Goal: Manage account settings: Manage account settings

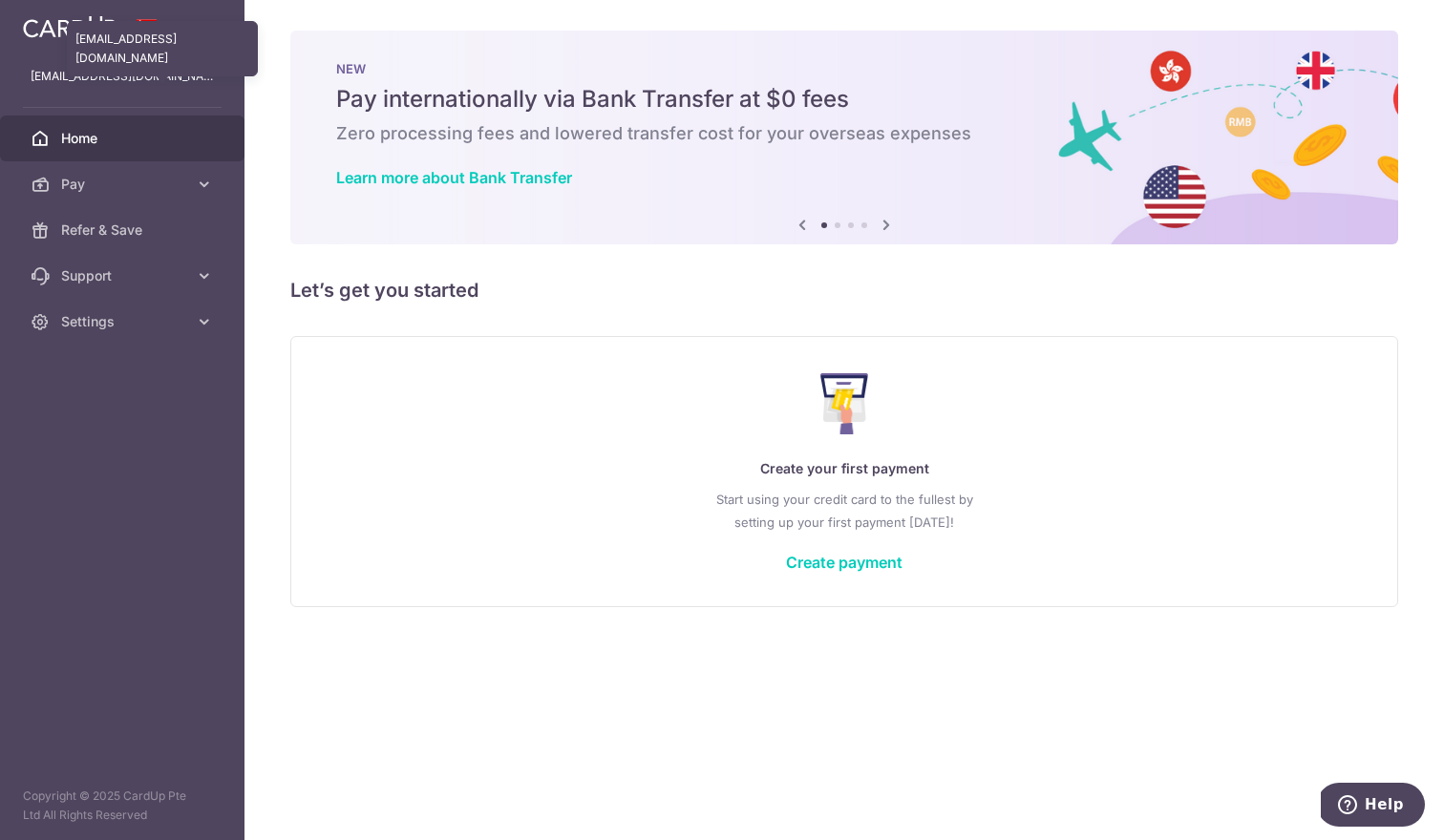
click at [113, 78] on p "[EMAIL_ADDRESS][DOMAIN_NAME]" at bounding box center [122, 76] width 183 height 19
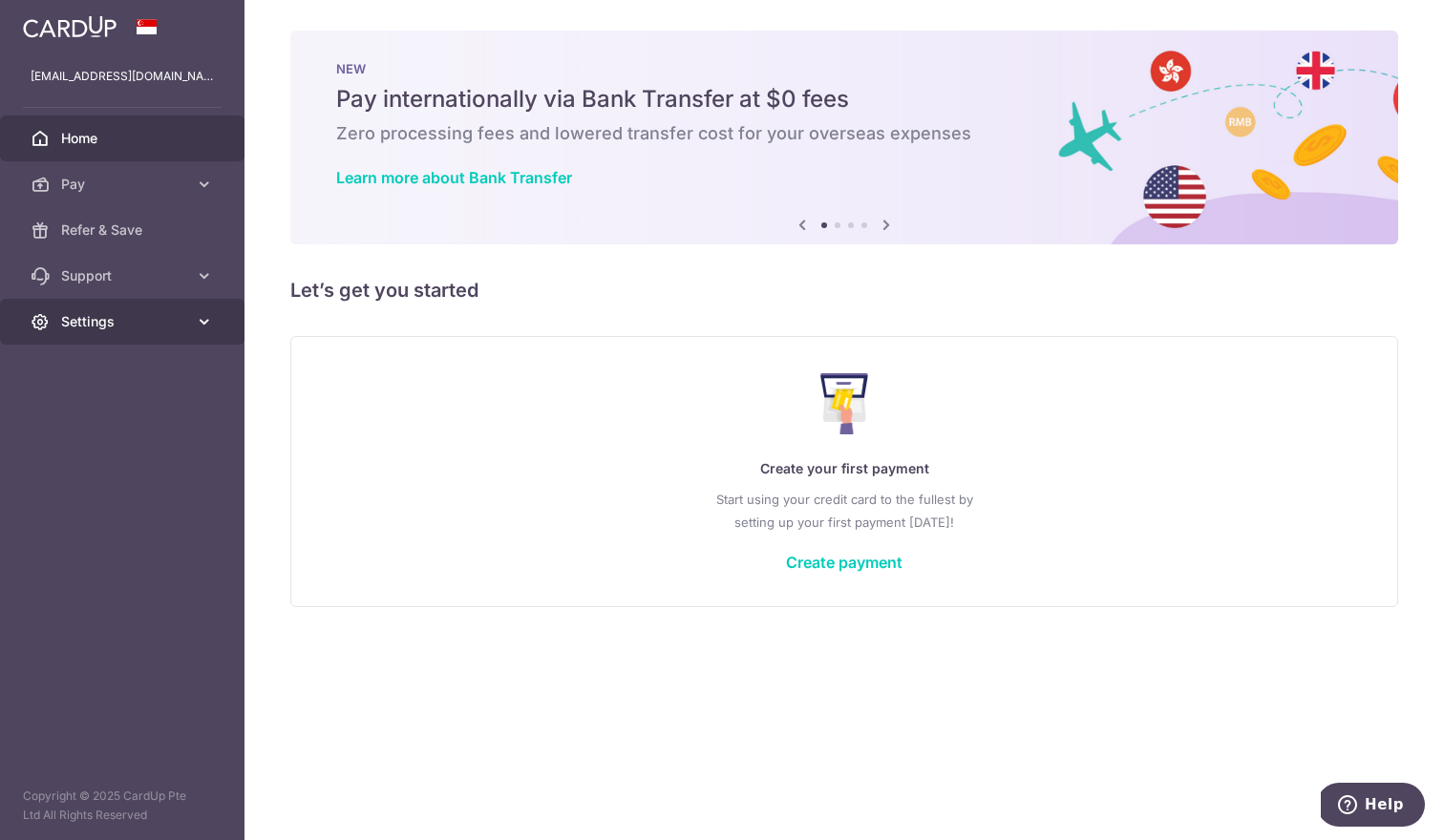
click at [172, 312] on span "Settings" at bounding box center [123, 321] width 126 height 19
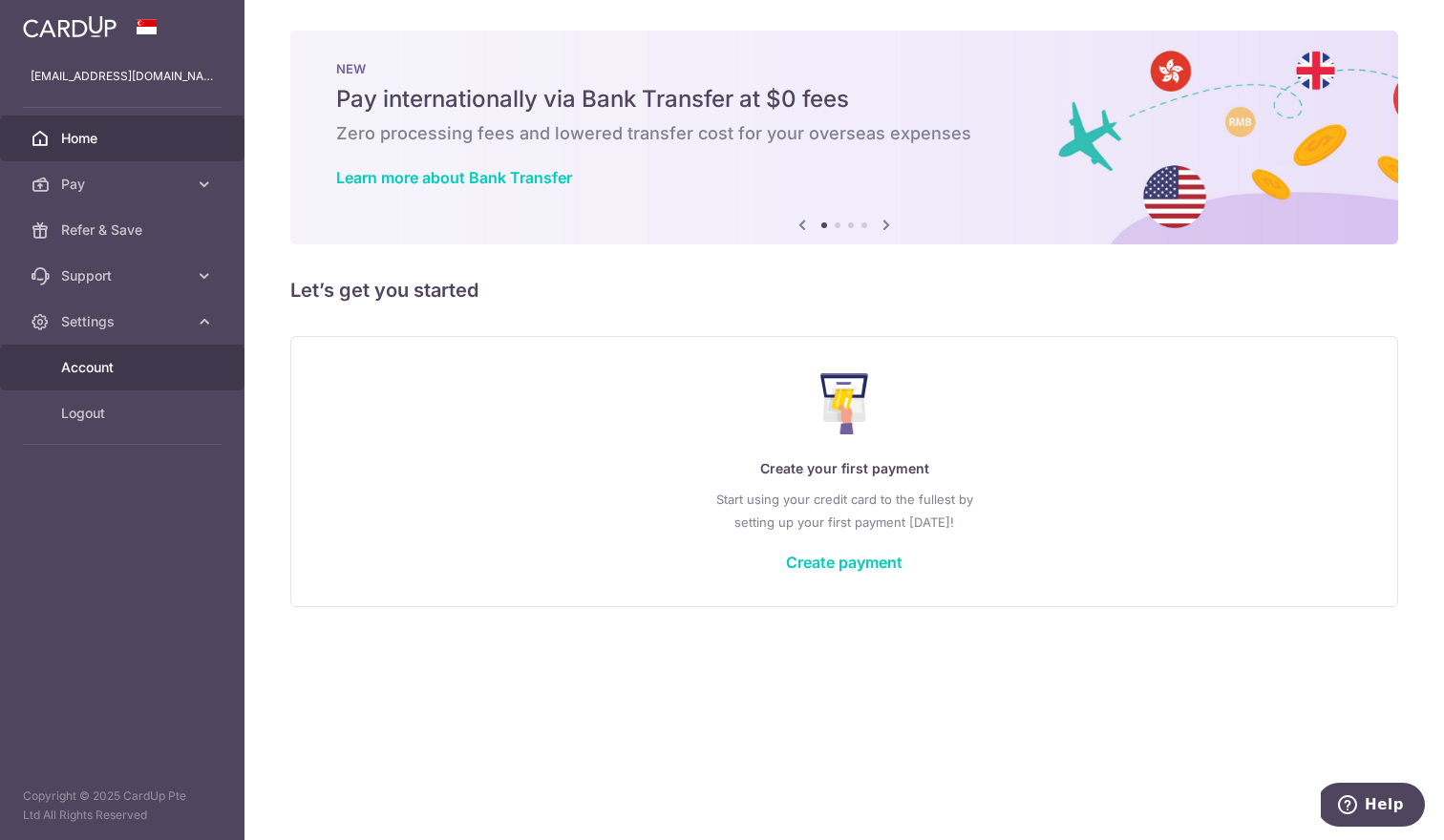
click at [183, 376] on span "Account" at bounding box center [123, 367] width 126 height 19
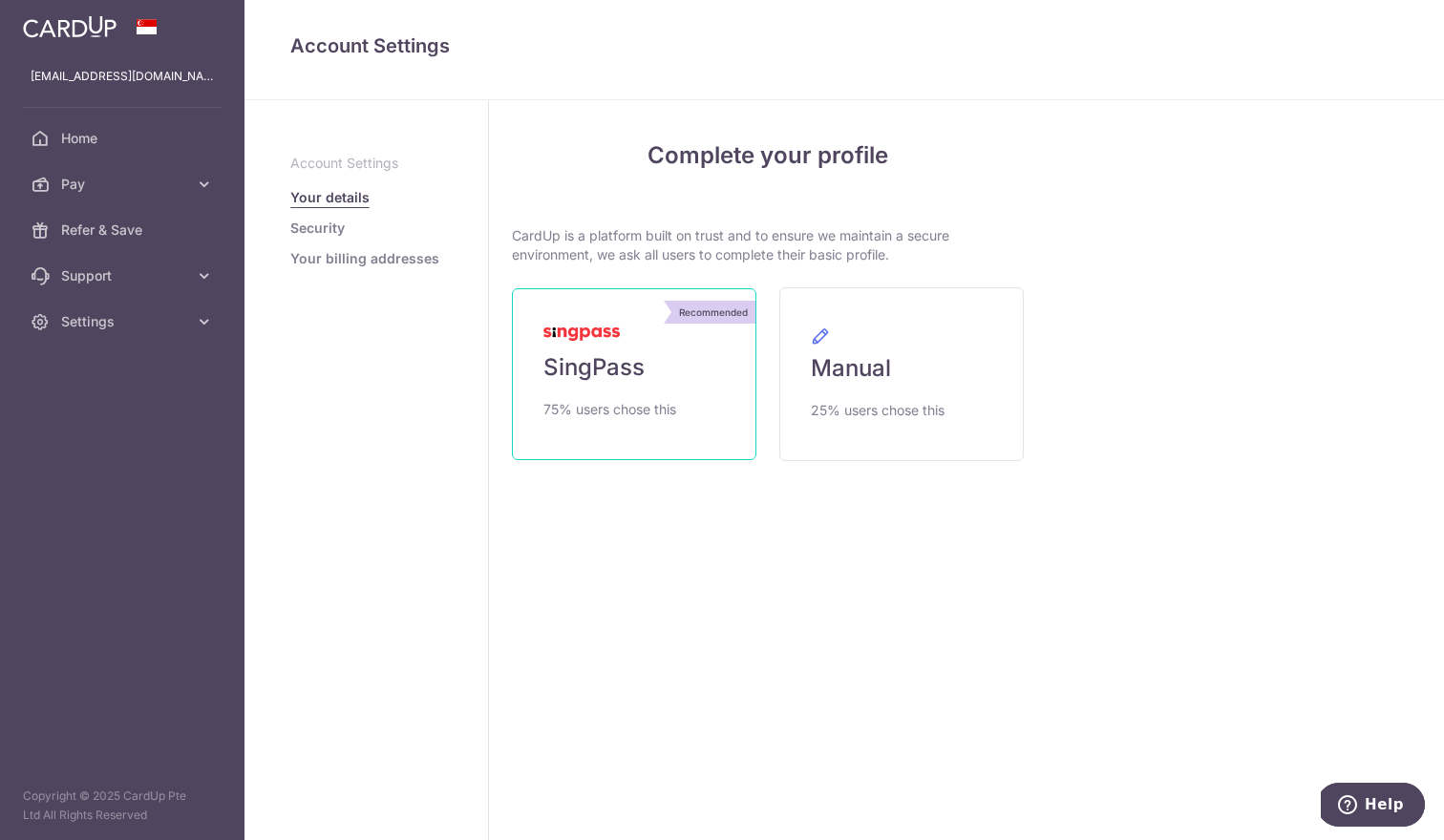
click at [718, 361] on link "Recommended SingPass 75% users chose this" at bounding box center [634, 374] width 245 height 172
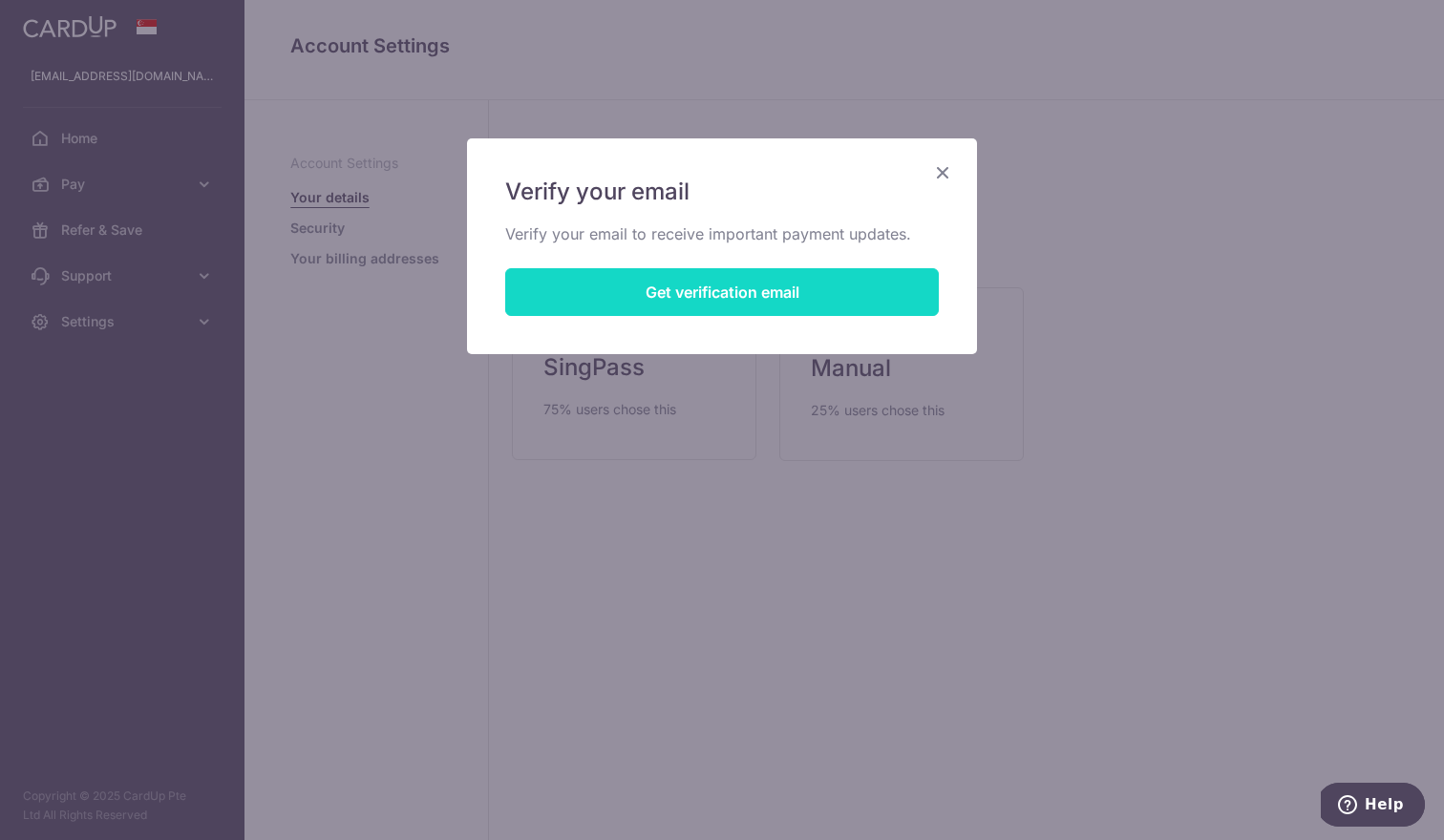
click at [768, 285] on button "Get verification email" at bounding box center [722, 292] width 434 height 48
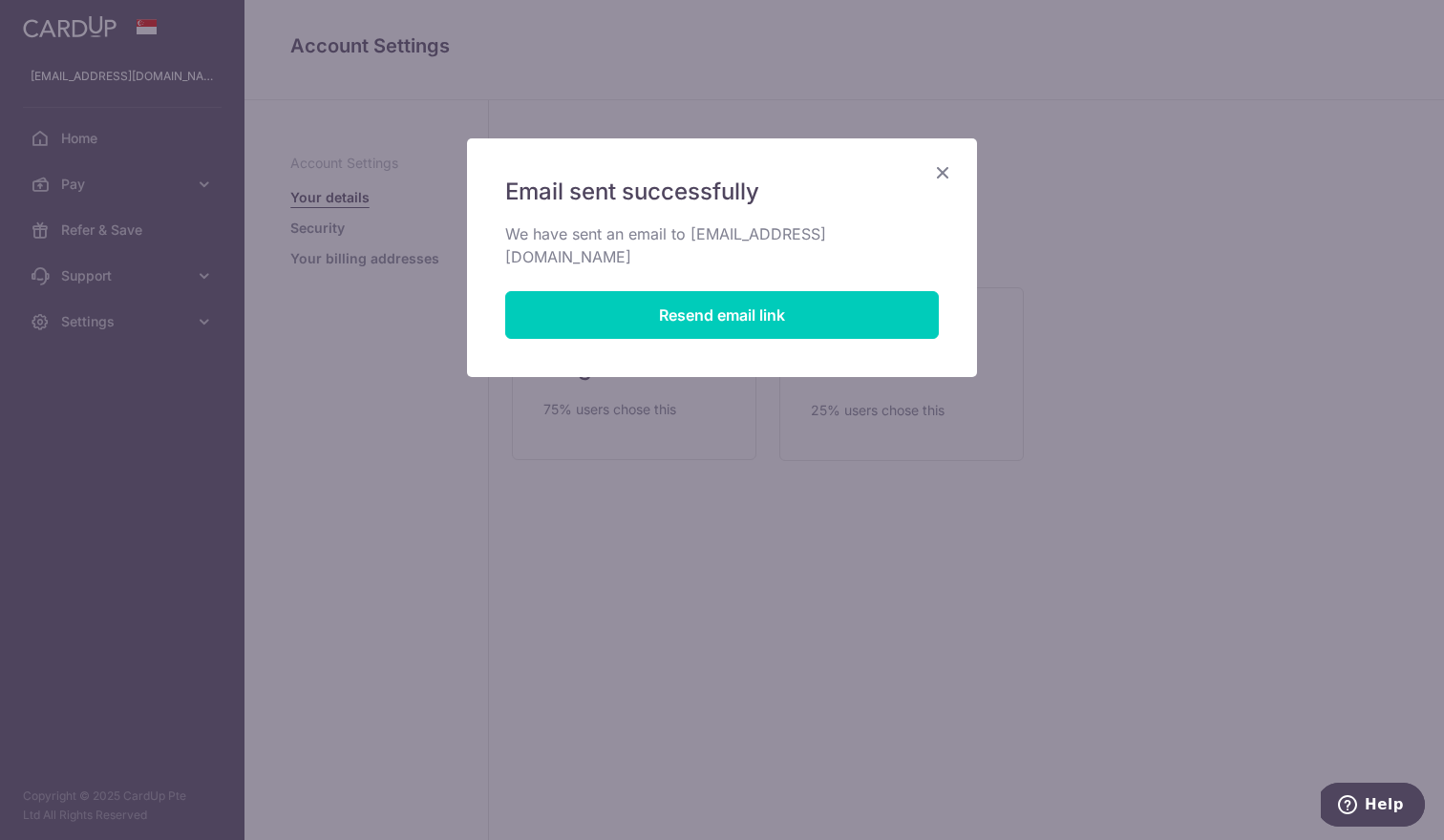
click at [948, 174] on icon "Close" at bounding box center [942, 172] width 23 height 24
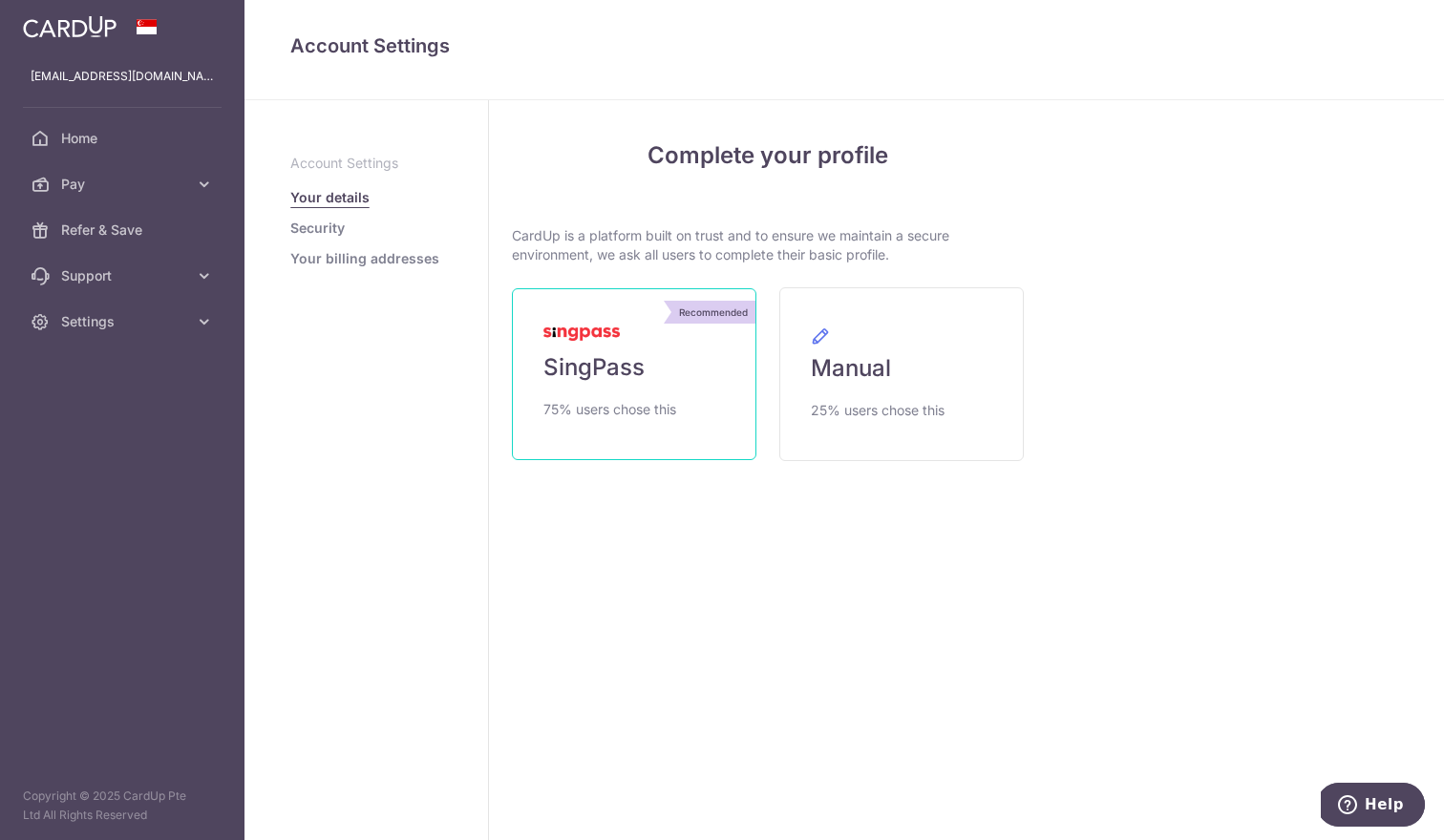
click at [637, 391] on link "Recommended SingPass 75% users chose this" at bounding box center [634, 374] width 245 height 172
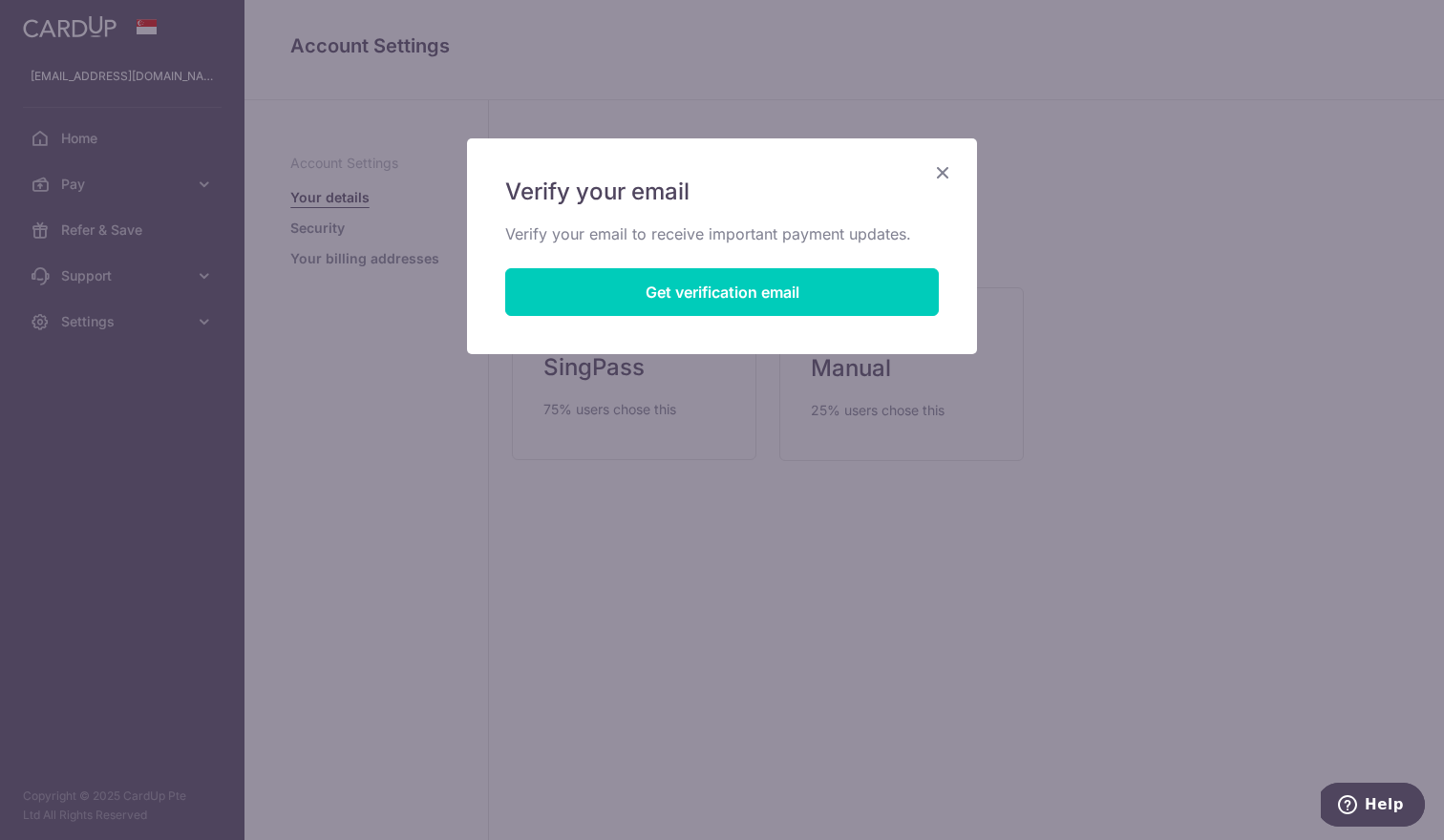
click at [942, 168] on icon "Close" at bounding box center [942, 172] width 23 height 24
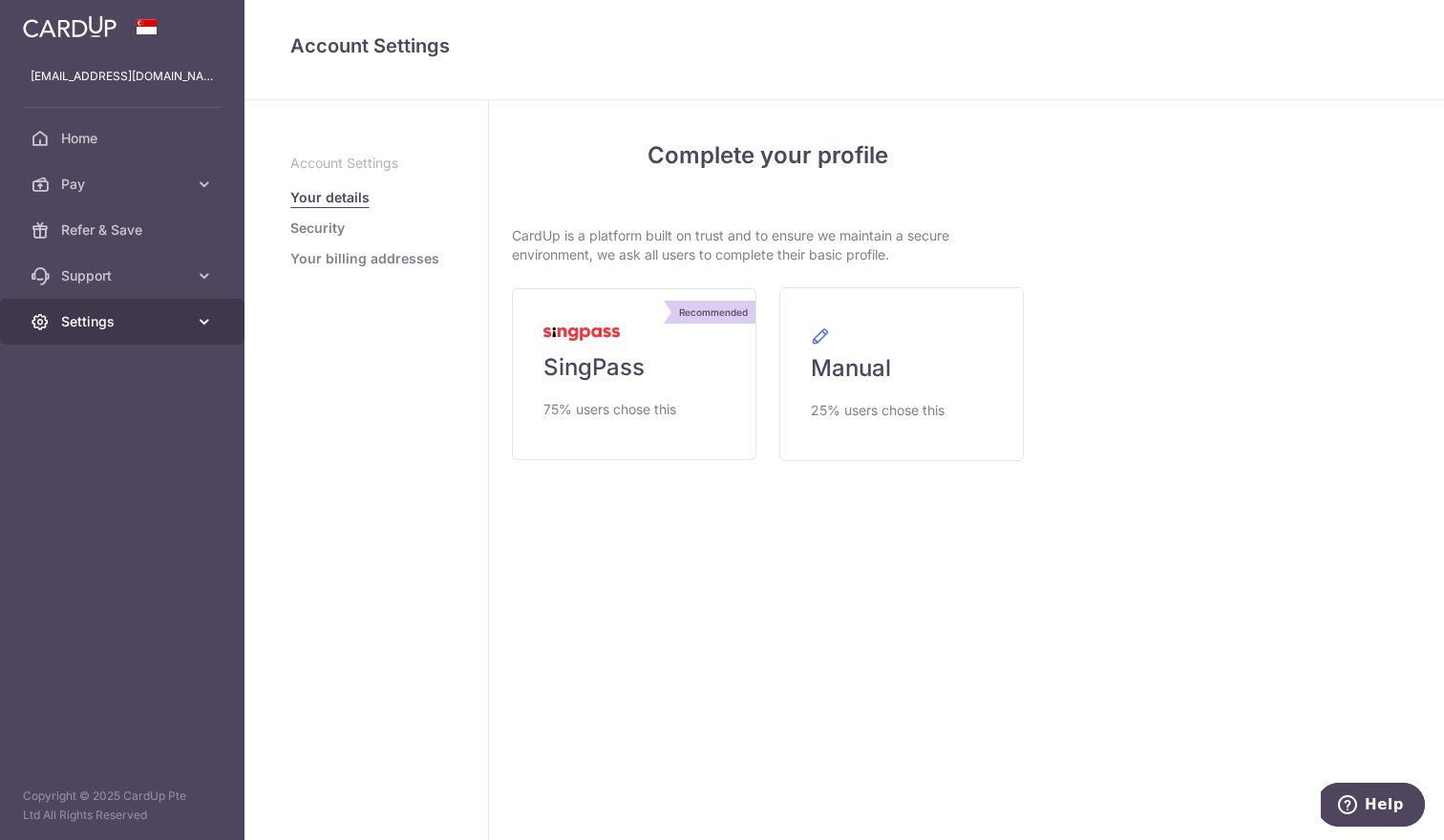
click at [132, 319] on span "Settings" at bounding box center [123, 321] width 126 height 19
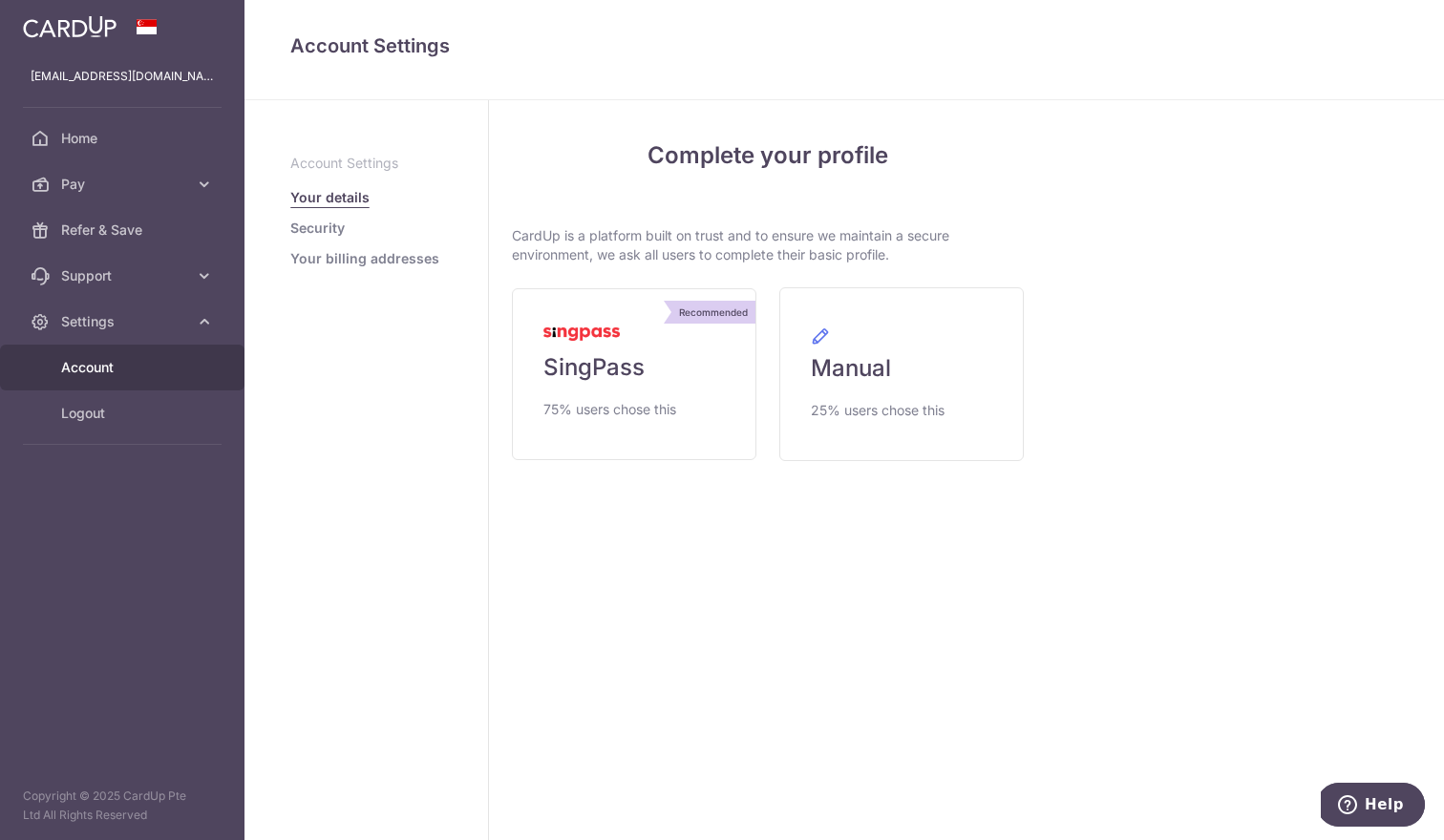
click at [389, 346] on aside "Account Settings Your details Security Your billing addresses" at bounding box center [367, 470] width 245 height 740
click at [95, 412] on span "Logout" at bounding box center [123, 413] width 126 height 19
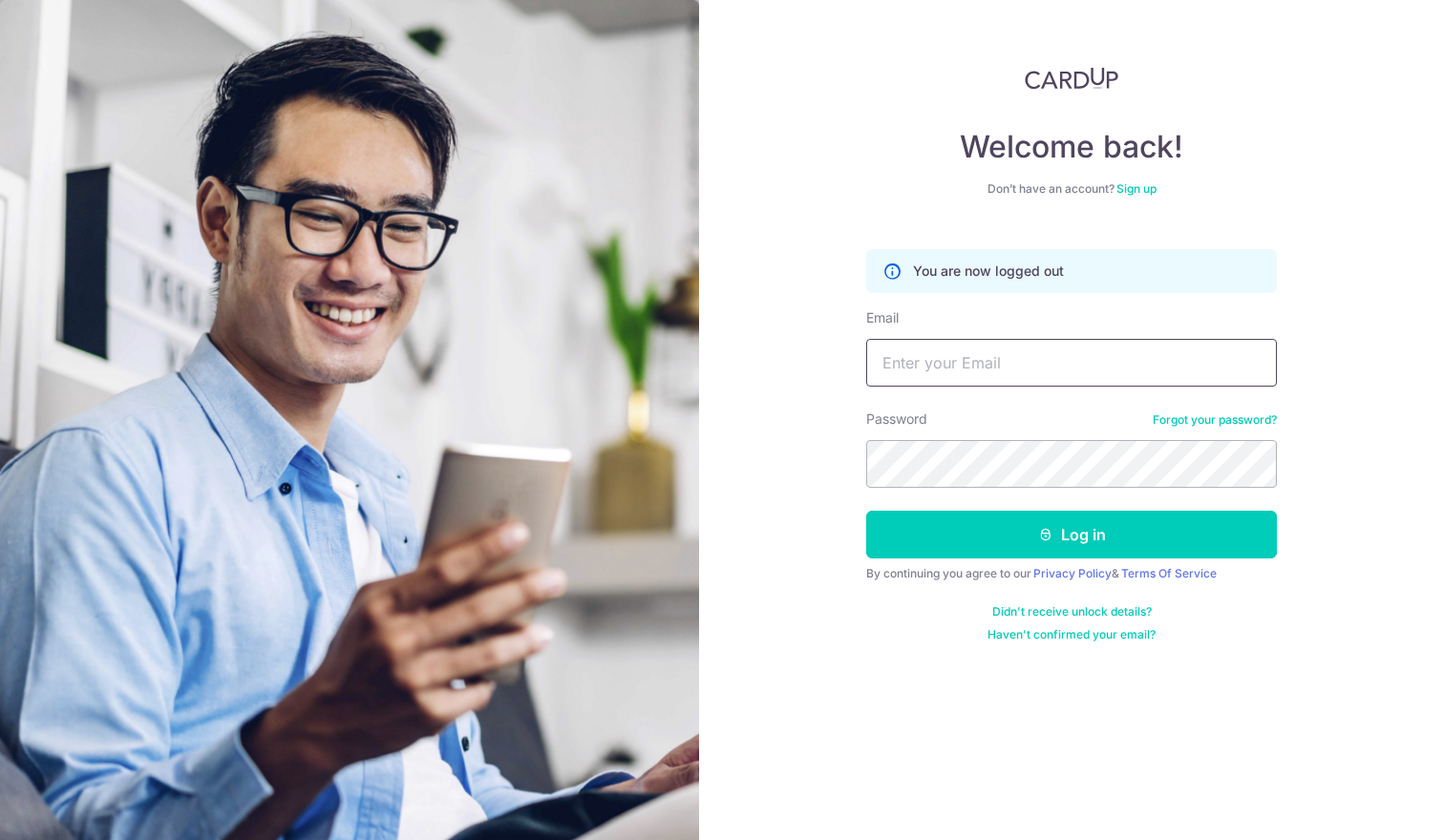
type input "helcroz@gmail.com"
click at [1071, 535] on button "Log in" at bounding box center [1071, 535] width 411 height 48
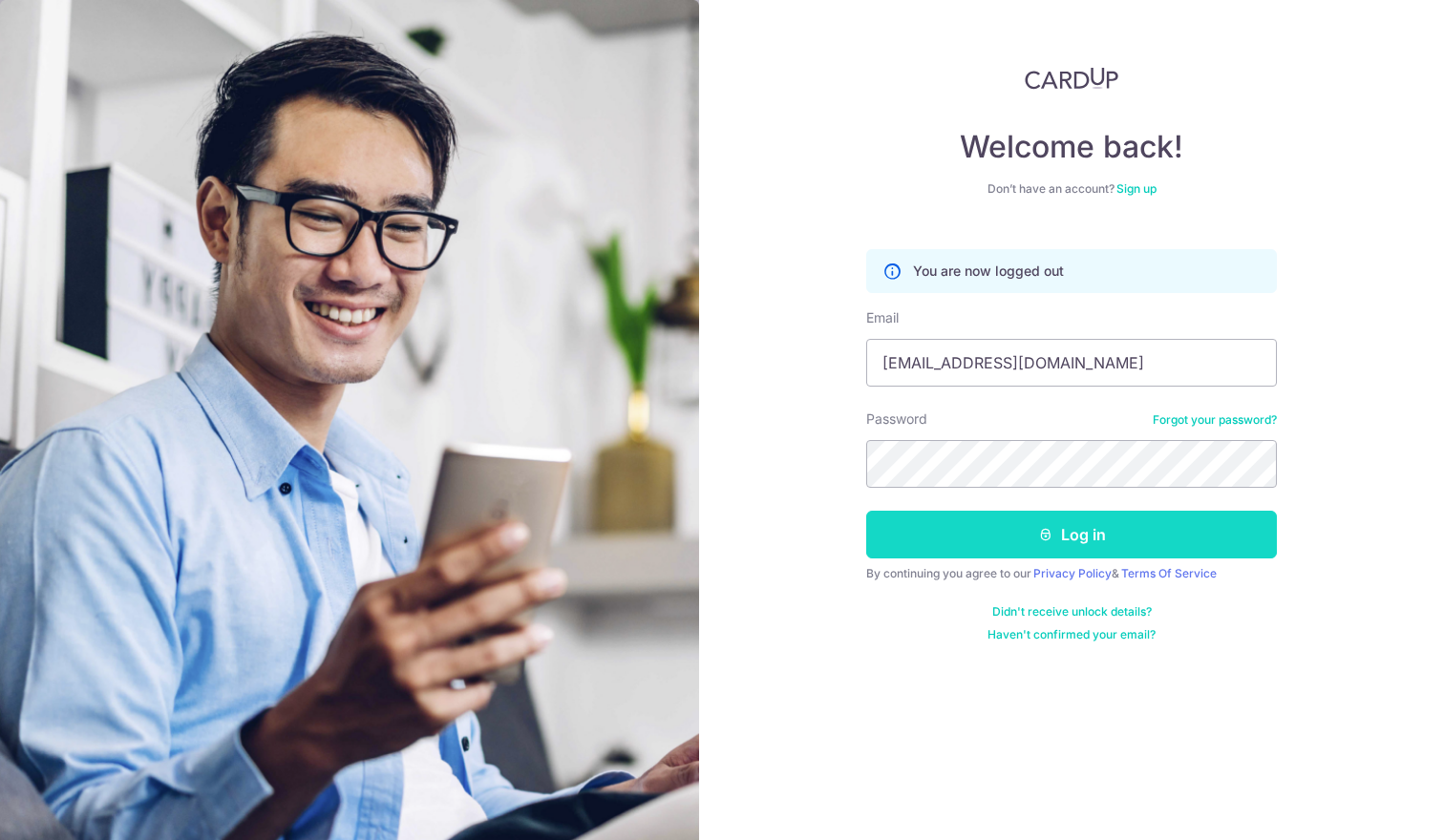
click at [1073, 548] on button "Log in" at bounding box center [1071, 535] width 411 height 48
